Goal: Check status: Check status

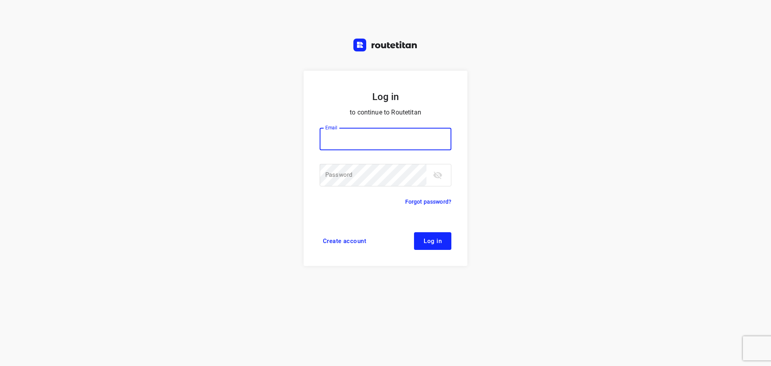
click at [407, 142] on input "email" at bounding box center [385, 139] width 132 height 22
type input "[EMAIL_ADDRESS][DOMAIN_NAME]"
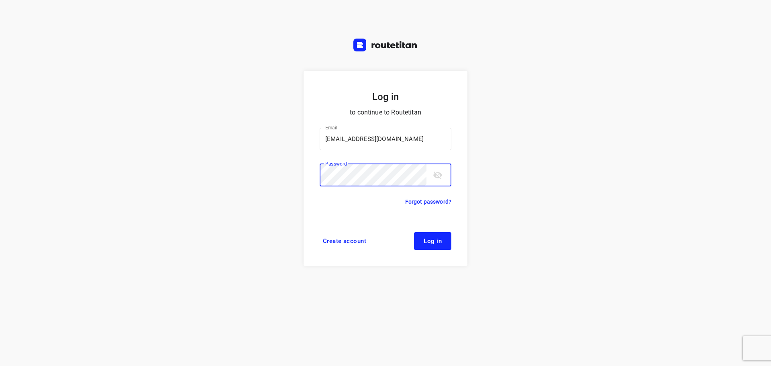
click at [414, 232] on button "Log in" at bounding box center [432, 241] width 37 height 18
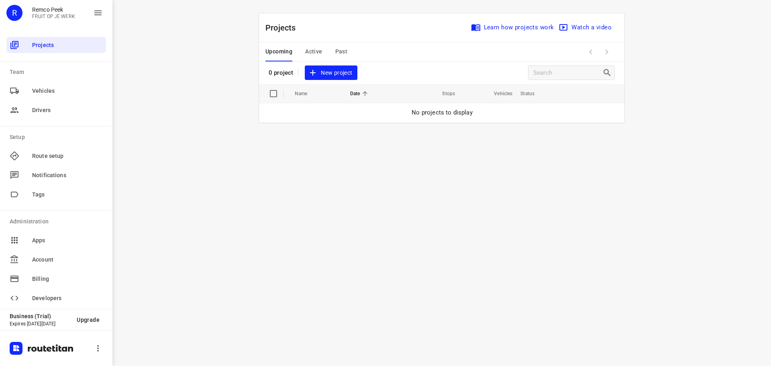
click at [339, 51] on span "Past" at bounding box center [341, 52] width 12 height 10
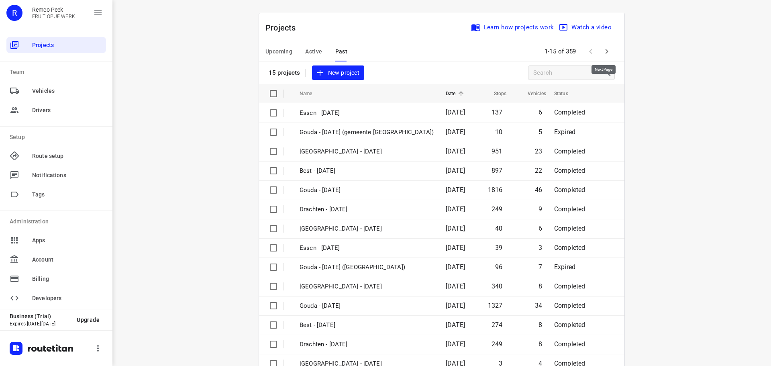
click at [606, 50] on icon "button" at bounding box center [607, 52] width 10 height 10
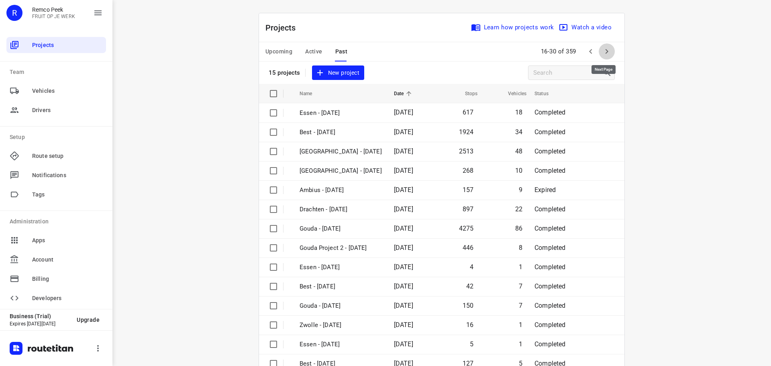
click at [606, 50] on icon "button" at bounding box center [607, 52] width 10 height 10
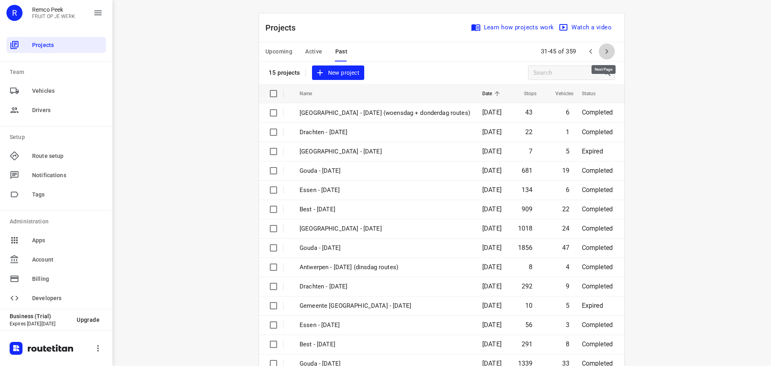
click at [606, 50] on icon "button" at bounding box center [607, 52] width 10 height 10
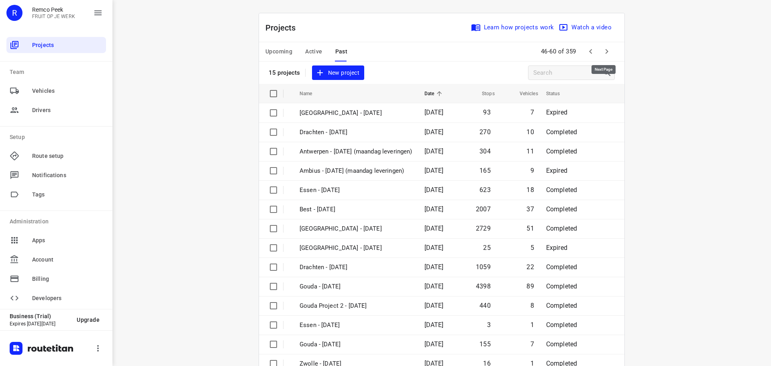
click at [606, 50] on icon "button" at bounding box center [607, 52] width 10 height 10
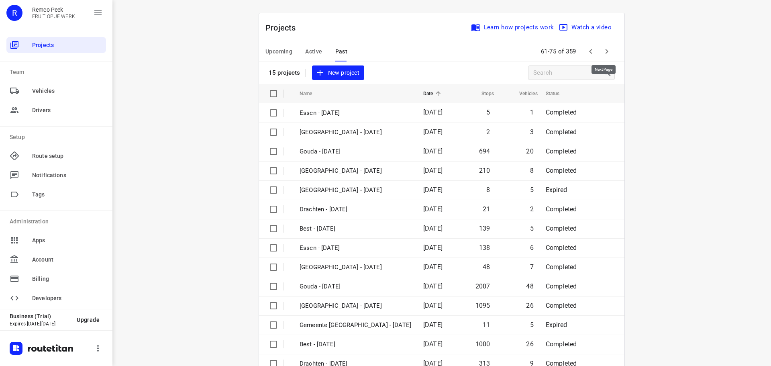
click at [603, 44] on button "button" at bounding box center [606, 51] width 16 height 16
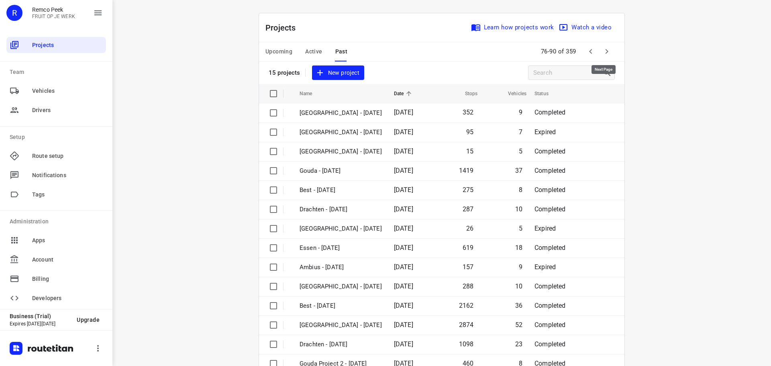
click at [603, 51] on icon "button" at bounding box center [607, 52] width 10 height 10
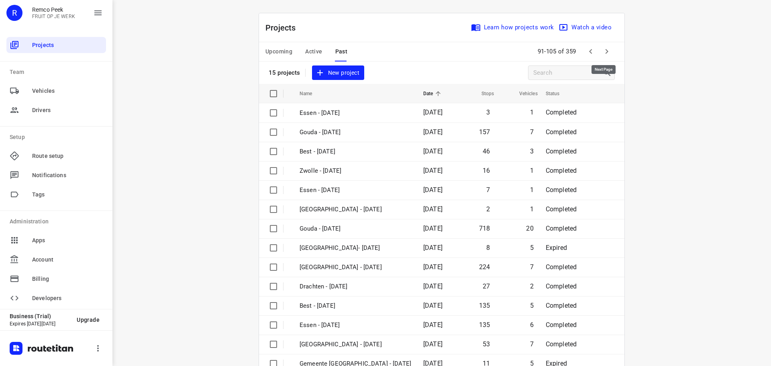
click at [603, 51] on icon "button" at bounding box center [607, 52] width 10 height 10
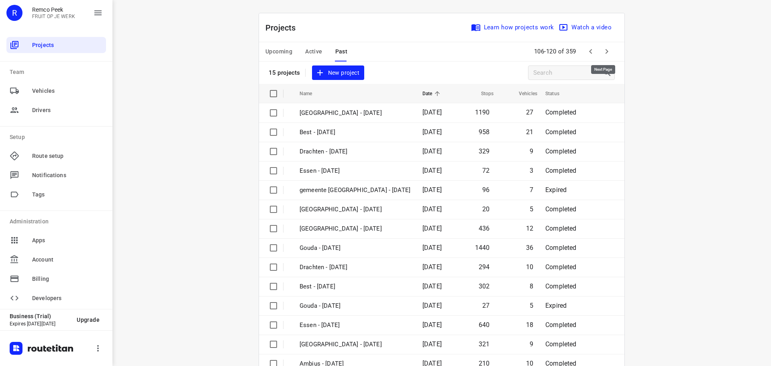
click at [603, 51] on icon "button" at bounding box center [607, 52] width 10 height 10
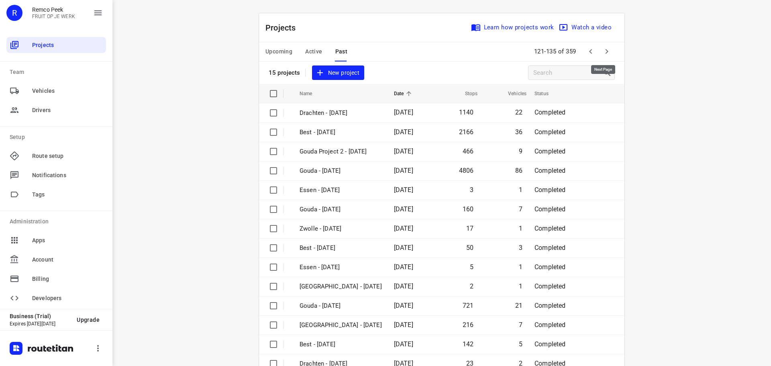
click at [603, 51] on icon "button" at bounding box center [607, 52] width 10 height 10
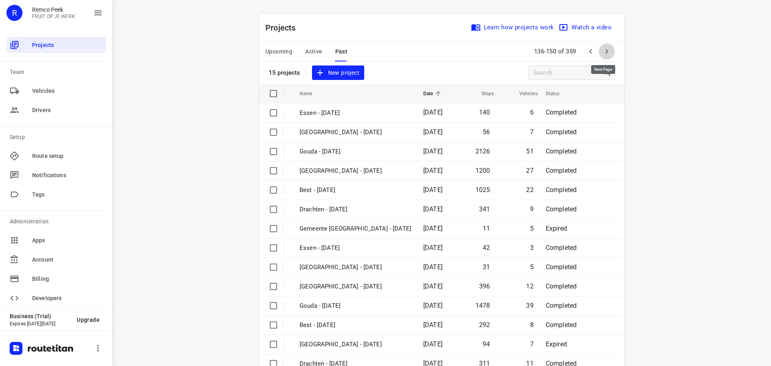
click at [603, 51] on icon "button" at bounding box center [607, 52] width 10 height 10
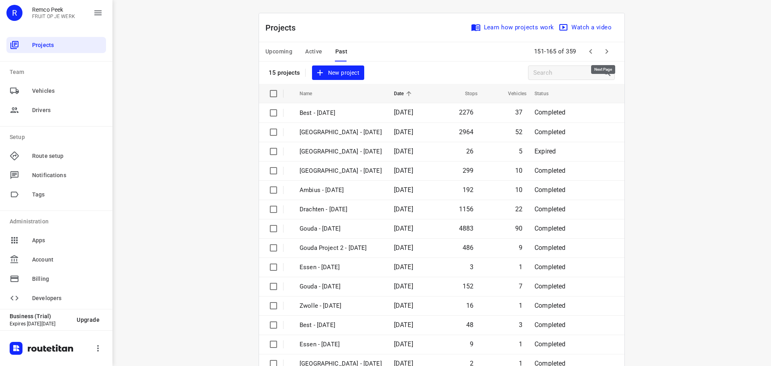
click at [603, 51] on icon "button" at bounding box center [607, 52] width 10 height 10
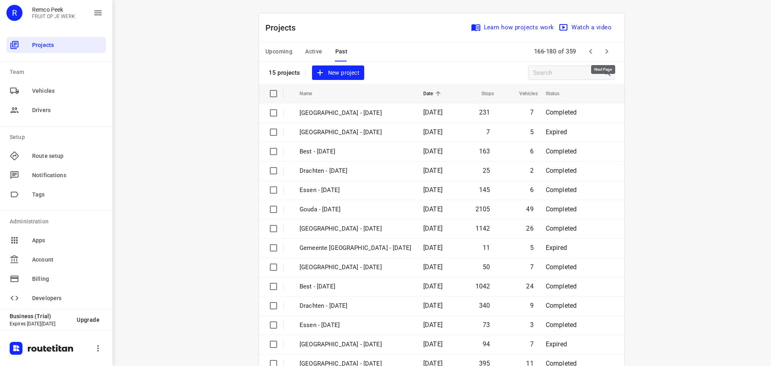
click at [605, 51] on icon "button" at bounding box center [606, 51] width 3 height 5
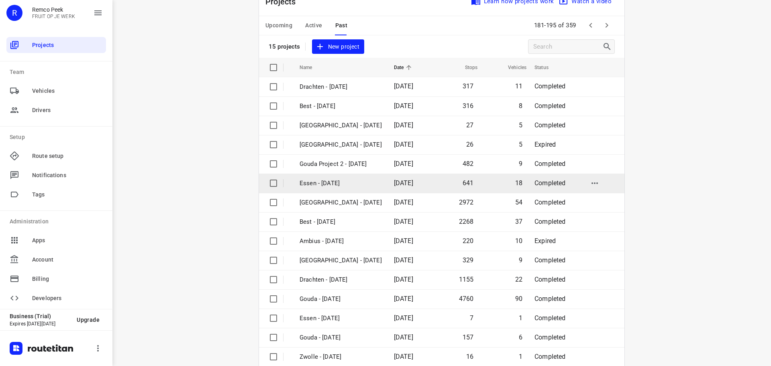
scroll to position [40, 0]
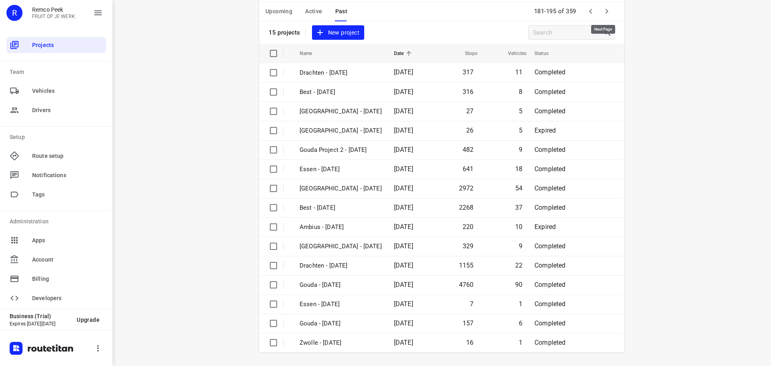
click at [608, 12] on icon "button" at bounding box center [607, 11] width 10 height 10
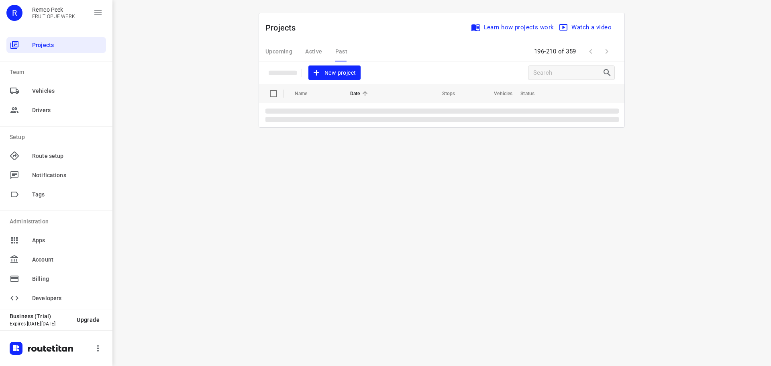
scroll to position [0, 0]
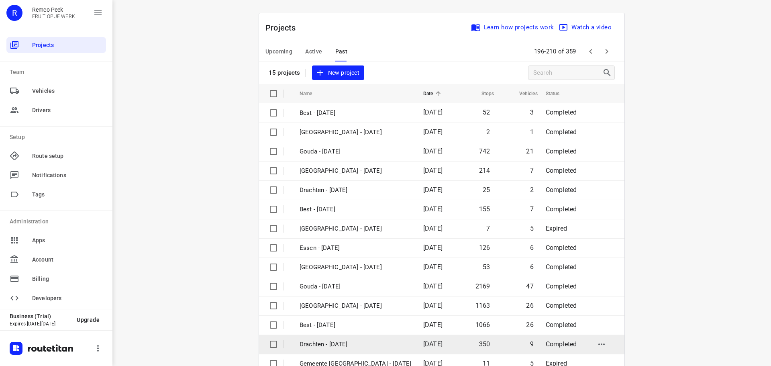
click at [340, 337] on td "Drachten - Wednesday" at bounding box center [353, 343] width 125 height 19
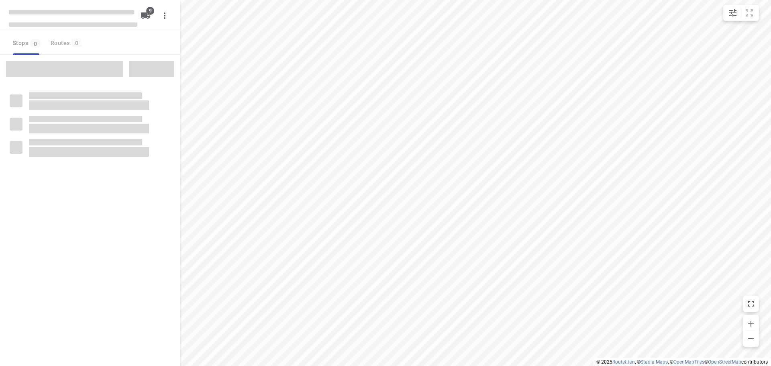
type input "distance"
checkbox input "true"
